Goal: Learn about a topic

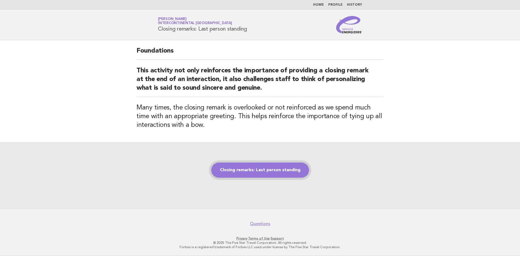
click at [273, 172] on link "Closing remarks: Last person standing" at bounding box center [260, 169] width 98 height 15
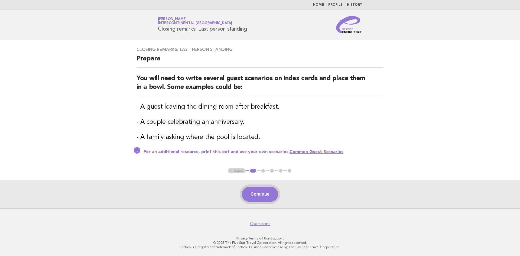
click at [266, 196] on button "Continue" at bounding box center [260, 194] width 36 height 15
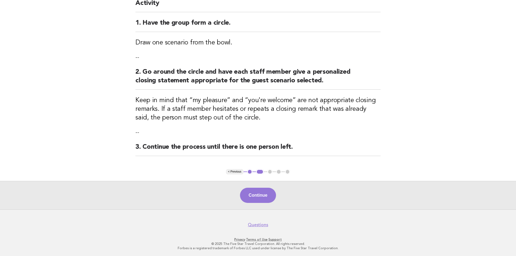
scroll to position [56, 0]
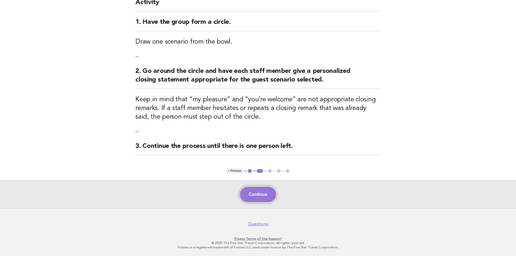
click at [257, 195] on button "Continue" at bounding box center [258, 194] width 36 height 15
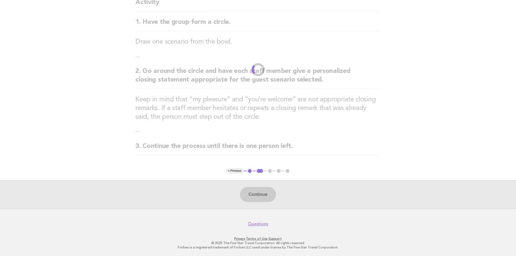
scroll to position [0, 0]
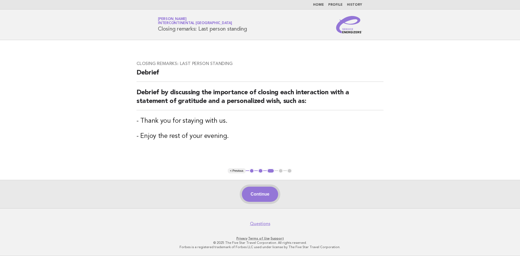
click at [257, 199] on button "Continue" at bounding box center [260, 194] width 36 height 15
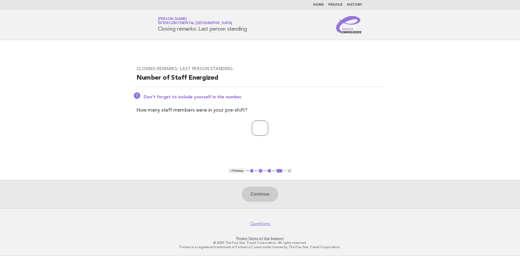
click at [257, 130] on input "number" at bounding box center [260, 128] width 16 height 15
type input "**"
click at [260, 197] on button "Continue" at bounding box center [260, 194] width 36 height 15
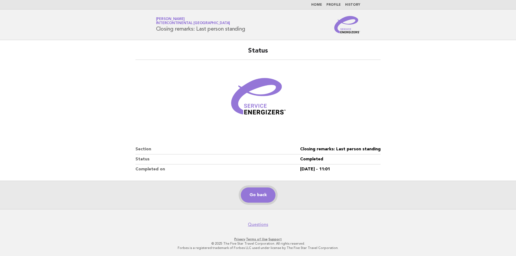
click at [265, 197] on link "Go back" at bounding box center [258, 194] width 35 height 15
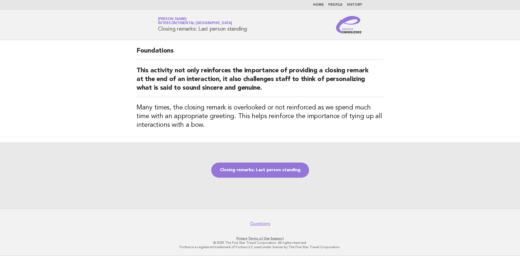
click at [318, 5] on link "Home" at bounding box center [318, 4] width 11 height 3
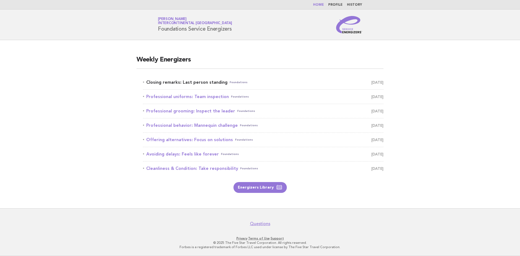
click at [189, 83] on link "Closing remarks: Last person standing Foundations September 13" at bounding box center [263, 83] width 240 height 8
click at [253, 187] on link "Energizers Library" at bounding box center [259, 187] width 53 height 11
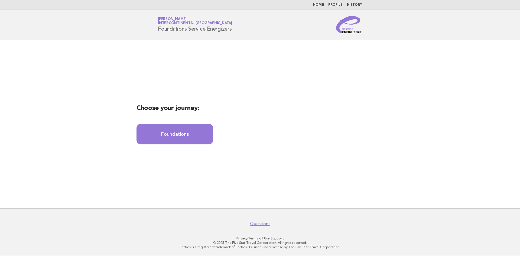
click at [222, 111] on h2 "Choose your journey:" at bounding box center [259, 110] width 247 height 13
click at [213, 114] on h2 "Choose your journey:" at bounding box center [259, 110] width 247 height 13
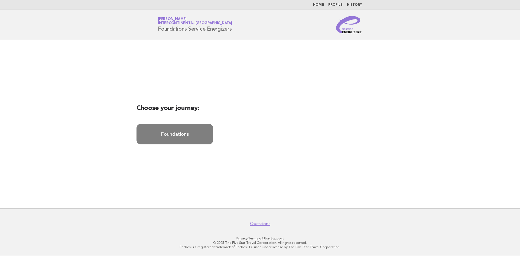
click at [202, 132] on link "Foundations" at bounding box center [174, 134] width 77 height 21
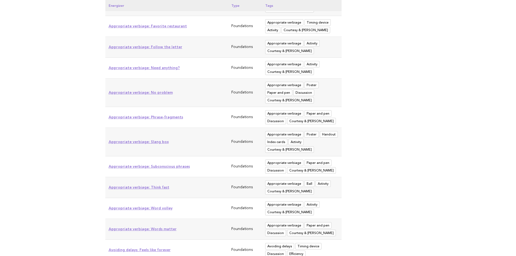
scroll to position [54, 0]
